Goal: Submit feedback/report problem: Submit feedback/report problem

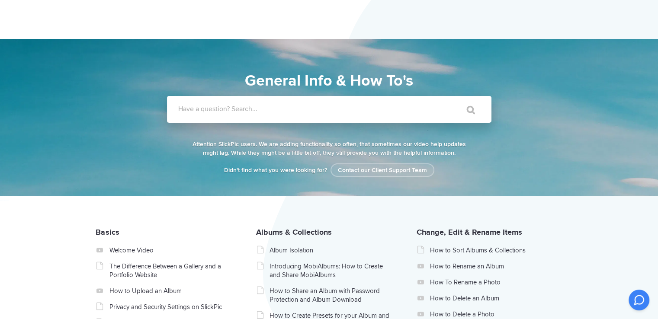
click at [205, 113] on label "Have a question? Search..." at bounding box center [340, 109] width 324 height 9
click at [205, 113] on input "Have a question? Search..." at bounding box center [311, 109] width 289 height 27
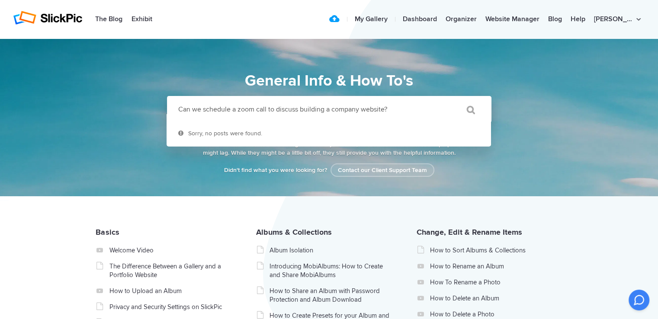
type input "Can we schedule a zoom call to discuss building a company website?"
click at [470, 109] on input "" at bounding box center [466, 109] width 36 height 21
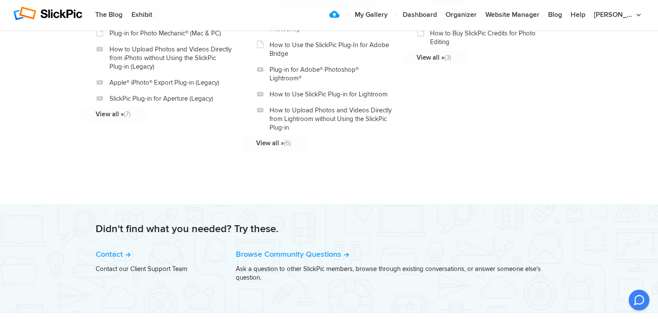
scroll to position [1052, 0]
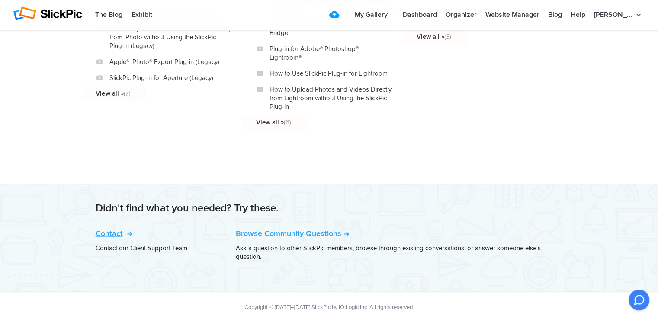
click at [98, 229] on link "Contact" at bounding box center [113, 234] width 35 height 10
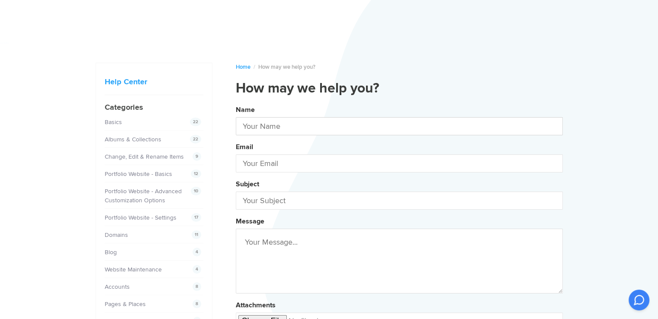
click at [270, 130] on input "text" at bounding box center [399, 126] width 327 height 18
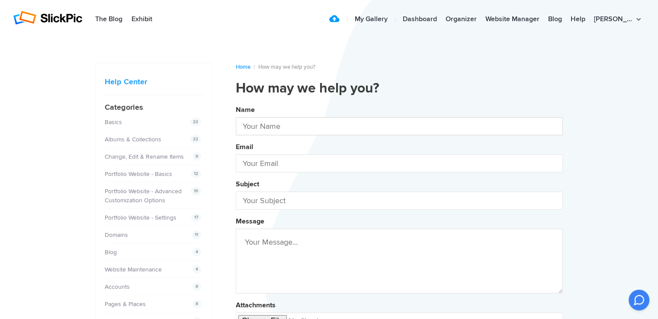
type input "[PERSON_NAME]"
type input "[EMAIL_ADDRESS][DOMAIN_NAME]"
click at [272, 163] on input "[EMAIL_ADDRESS][DOMAIN_NAME]" at bounding box center [399, 163] width 327 height 18
click at [261, 199] on input "text" at bounding box center [399, 201] width 327 height 18
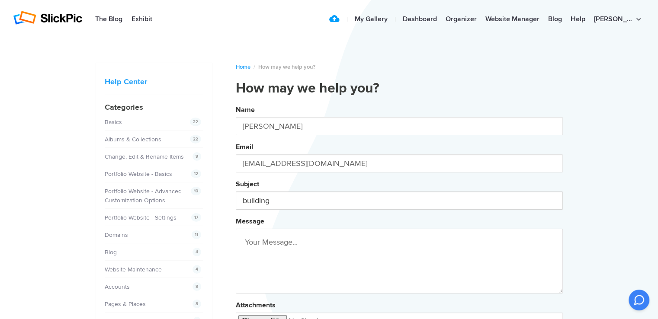
click at [236, 102] on button "Name [PERSON_NAME] Email [EMAIL_ADDRESS][DOMAIN_NAME] Subject building Message …" at bounding box center [399, 234] width 327 height 264
click at [236, 102] on button "Name [PERSON_NAME] Email [EMAIL_ADDRESS][DOMAIN_NAME] Subject building a Messag…" at bounding box center [399, 234] width 327 height 264
click at [236, 102] on button "Name [PERSON_NAME] Email [EMAIL_ADDRESS][DOMAIN_NAME] Subject building a compan…" at bounding box center [399, 234] width 327 height 264
type input "building a company website"
click at [249, 247] on textarea at bounding box center [399, 261] width 327 height 65
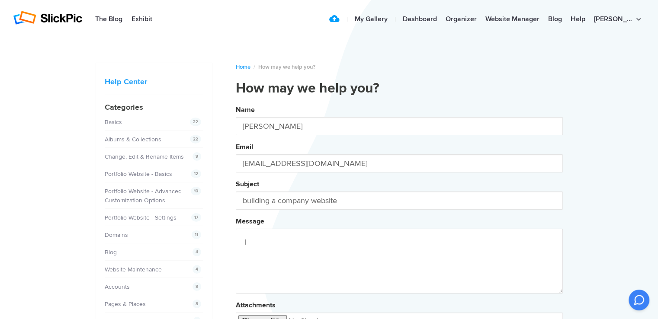
click at [236, 102] on button "Name [PERSON_NAME] Email [EMAIL_ADDRESS][DOMAIN_NAME] Subject building a compan…" at bounding box center [399, 234] width 327 height 264
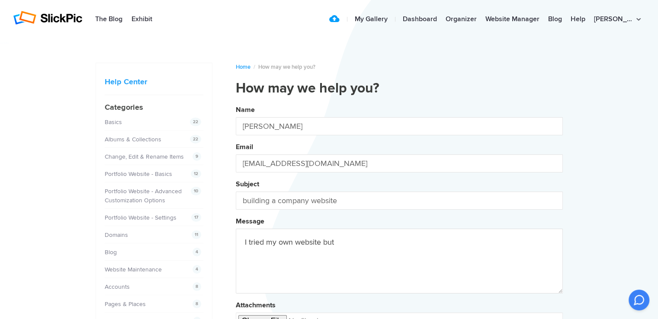
click at [236, 102] on button "Name [PERSON_NAME] Email [EMAIL_ADDRESS][DOMAIN_NAME] Subject building a compan…" at bounding box center [399, 234] width 327 height 264
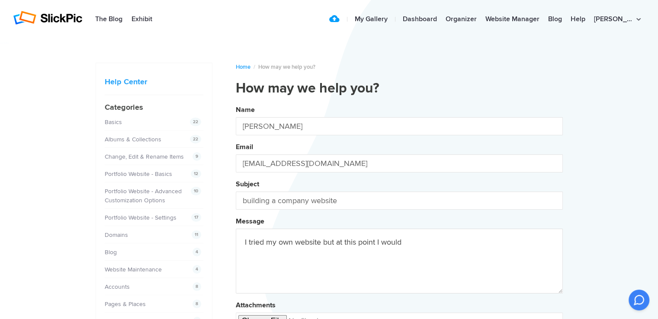
click at [236, 102] on button "Name [PERSON_NAME] Email [EMAIL_ADDRESS][DOMAIN_NAME] Subject building a compan…" at bounding box center [399, 234] width 327 height 264
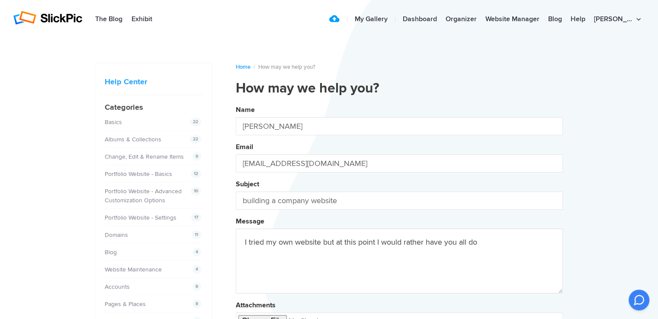
click at [236, 102] on button "Name [PERSON_NAME] Email [EMAIL_ADDRESS][DOMAIN_NAME] Subject building a compan…" at bounding box center [399, 234] width 327 height 264
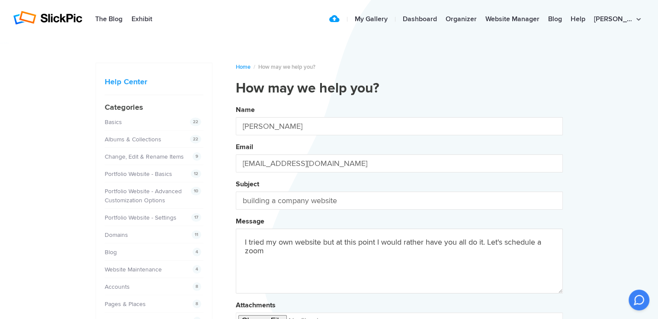
click at [236, 102] on button "Name [PERSON_NAME] Email [EMAIL_ADDRESS][DOMAIN_NAME] Subject building a compan…" at bounding box center [399, 234] width 327 height 264
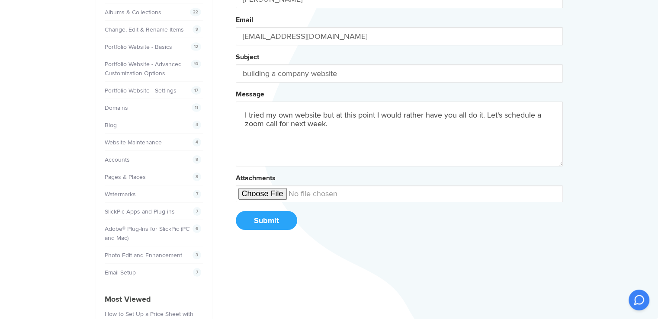
scroll to position [125, 0]
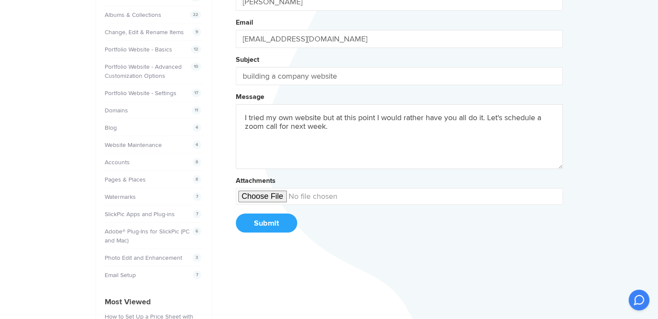
click at [265, 119] on textarea "I tried my own website but at this point I would rather have you all do it. Let…" at bounding box center [399, 136] width 327 height 65
click at [236, 0] on button "Name [PERSON_NAME] Email [EMAIL_ADDRESS][DOMAIN_NAME] Subject building a compan…" at bounding box center [399, 110] width 327 height 264
click at [410, 137] on textarea "I tried to create my own website but at this point I would rather have you all …" at bounding box center [399, 136] width 327 height 65
click at [236, 0] on button "Name [PERSON_NAME] Email [EMAIL_ADDRESS][DOMAIN_NAME] Subject building a compan…" at bounding box center [399, 110] width 327 height 264
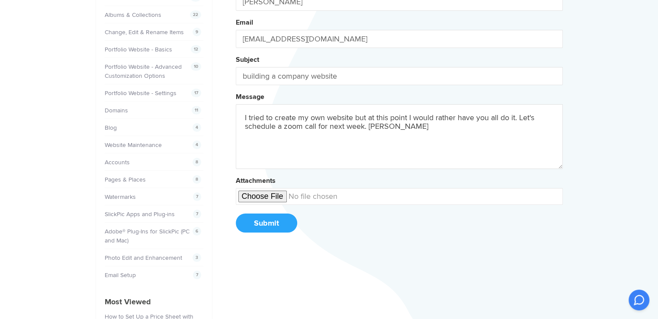
click at [236, 0] on button "Name [PERSON_NAME] Email [EMAIL_ADDRESS][DOMAIN_NAME] Subject building a compan…" at bounding box center [399, 110] width 327 height 264
type textarea "I tried to create my own website but at this point I would rather have you all …"
click at [260, 221] on button "Submit" at bounding box center [266, 223] width 61 height 19
